Goal: Task Accomplishment & Management: Complete application form

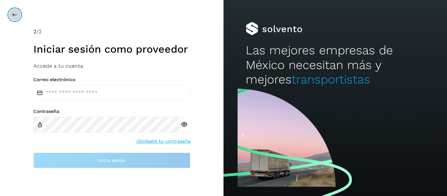
click at [13, 16] on icon at bounding box center [14, 14] width 5 height 5
click at [124, 105] on div "Correo electrónico Contraseña Olvidaste tu contraseña Inicia sesión" at bounding box center [111, 122] width 157 height 91
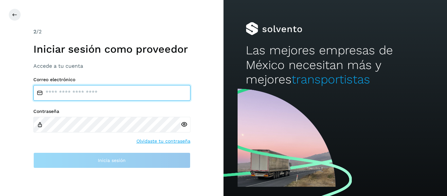
click at [124, 97] on input "email" at bounding box center [111, 93] width 157 height 16
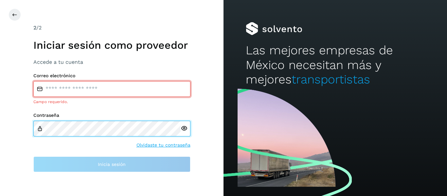
click at [118, 117] on div "Contraseña" at bounding box center [111, 125] width 157 height 24
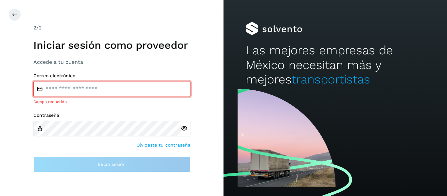
click at [12, 22] on div "2 /2 Iniciar sesión como proveedor Accede a tu cuenta Correo electrónico Campo …" at bounding box center [112, 98] width 224 height 196
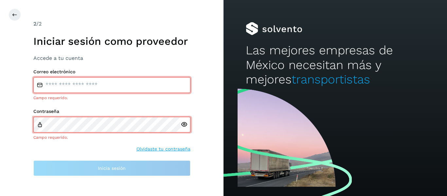
click at [12, 21] on div "2 /2 Iniciar sesión como proveedor Accede a tu cuenta Correo electrónico Campo …" at bounding box center [112, 98] width 224 height 196
click at [13, 19] on button at bounding box center [15, 15] width 12 height 12
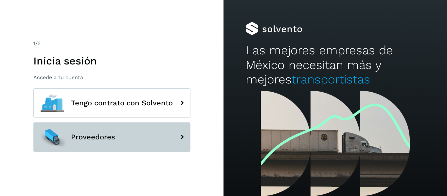
click at [151, 131] on button "Proveedores" at bounding box center [111, 136] width 157 height 29
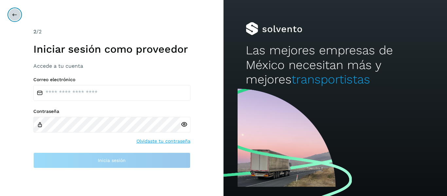
click at [15, 15] on icon at bounding box center [14, 14] width 5 height 5
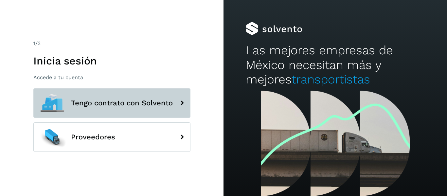
click at [130, 101] on span "Tengo contrato con Solvento" at bounding box center [122, 103] width 102 height 8
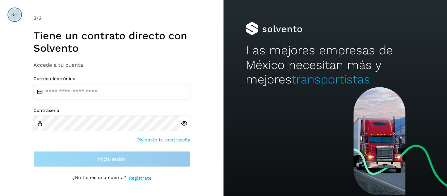
click at [19, 15] on button at bounding box center [15, 15] width 12 height 12
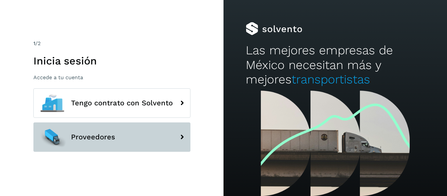
click at [109, 142] on button "Proveedores" at bounding box center [111, 136] width 157 height 29
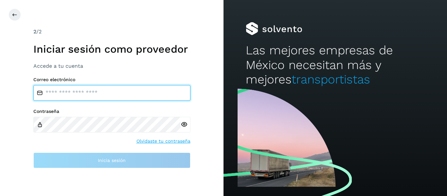
click at [80, 98] on input "email" at bounding box center [111, 93] width 157 height 16
type input "***"
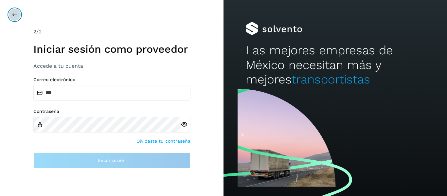
click at [13, 14] on icon at bounding box center [14, 14] width 5 height 5
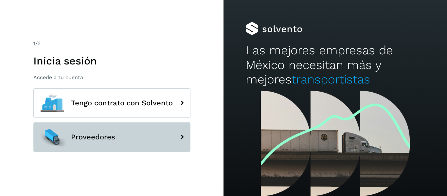
click at [136, 139] on button "Proveedores" at bounding box center [111, 136] width 157 height 29
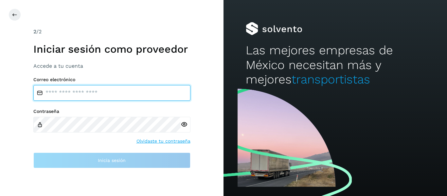
click at [103, 96] on input "email" at bounding box center [111, 93] width 157 height 16
